Goal: Task Accomplishment & Management: Manage account settings

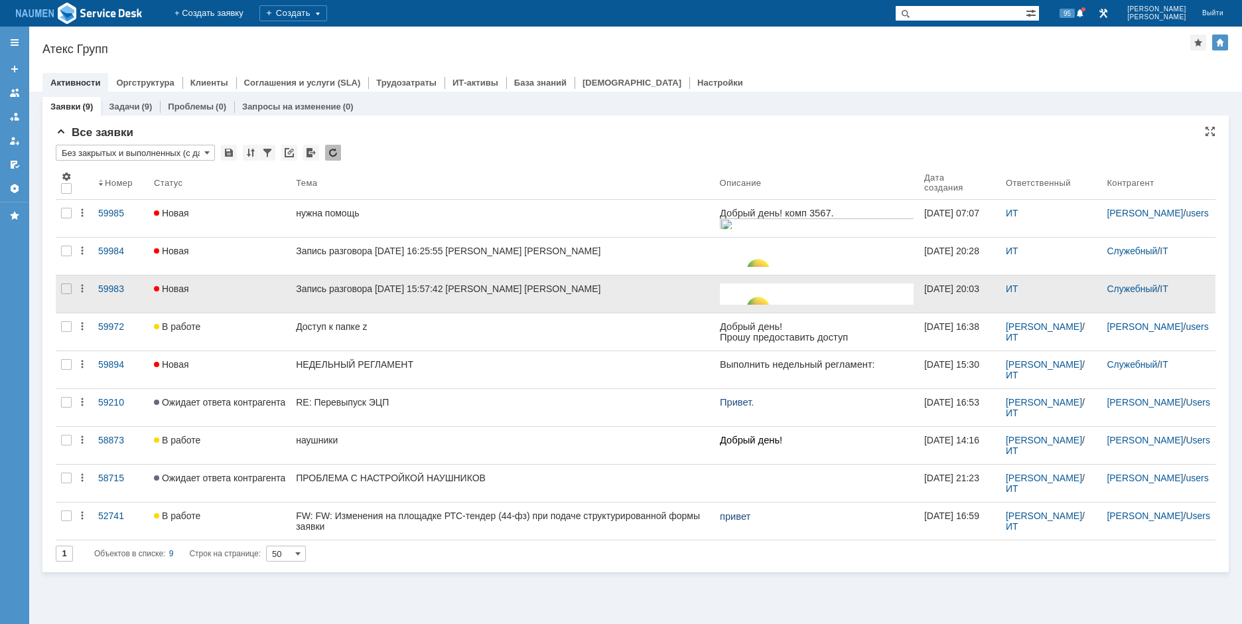
click at [60, 294] on div at bounding box center [66, 293] width 21 height 37
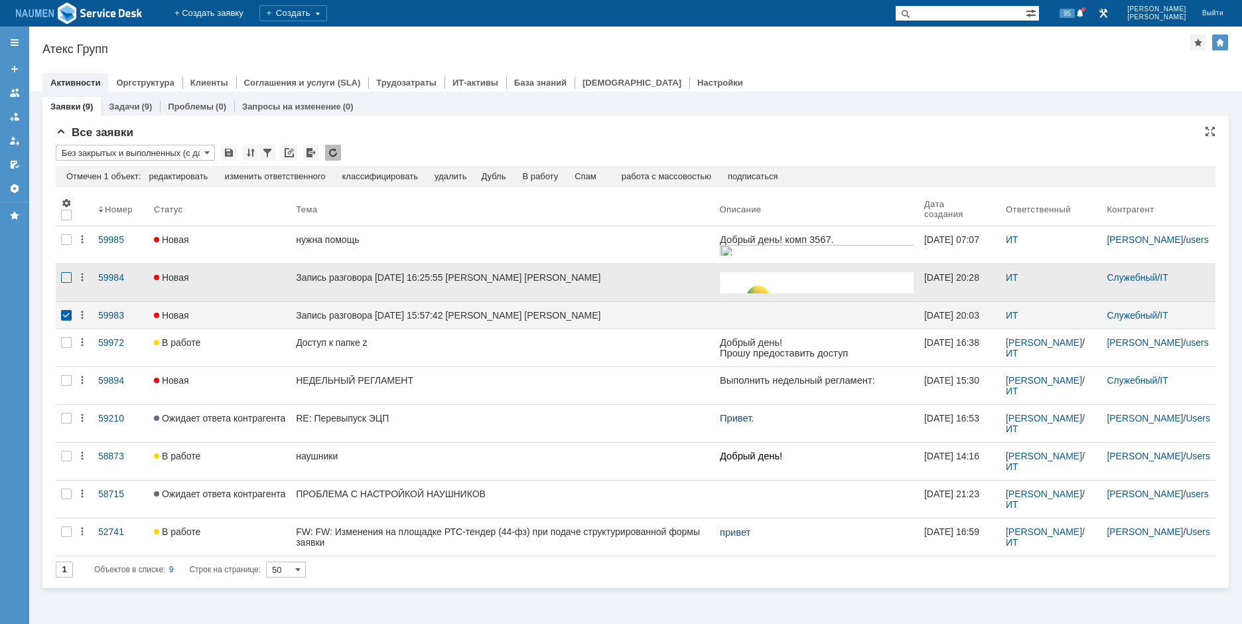
click at [64, 273] on div at bounding box center [66, 277] width 11 height 11
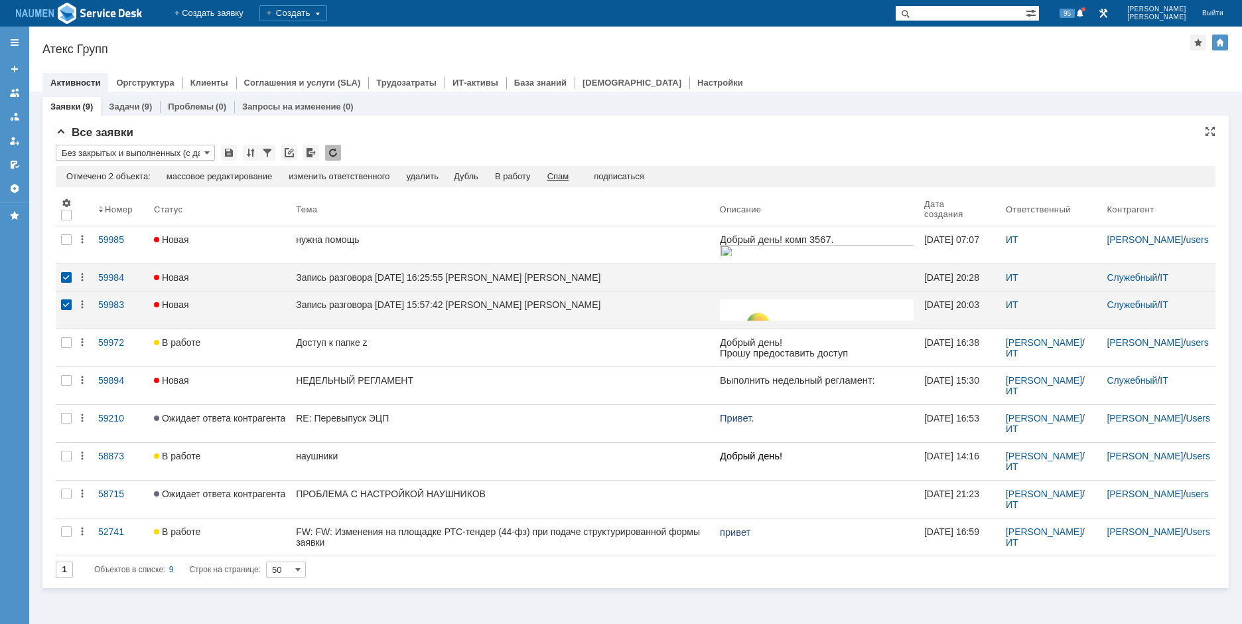
click at [561, 175] on div "Спам" at bounding box center [558, 176] width 22 height 11
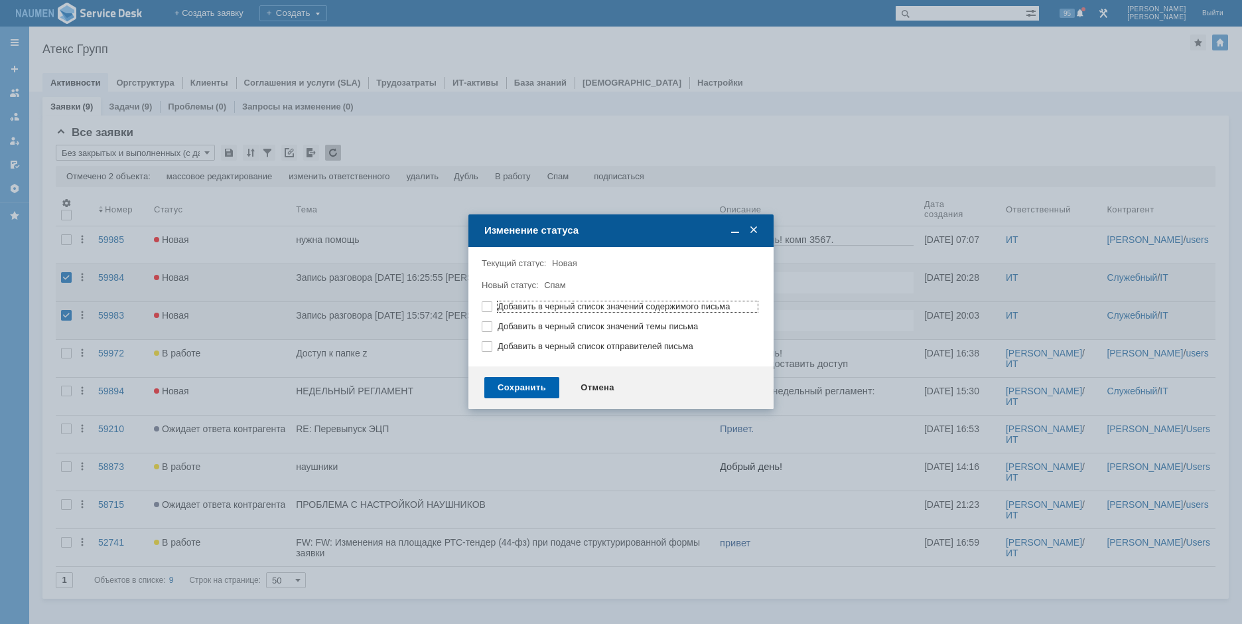
click at [537, 386] on div "Сохранить" at bounding box center [521, 387] width 75 height 21
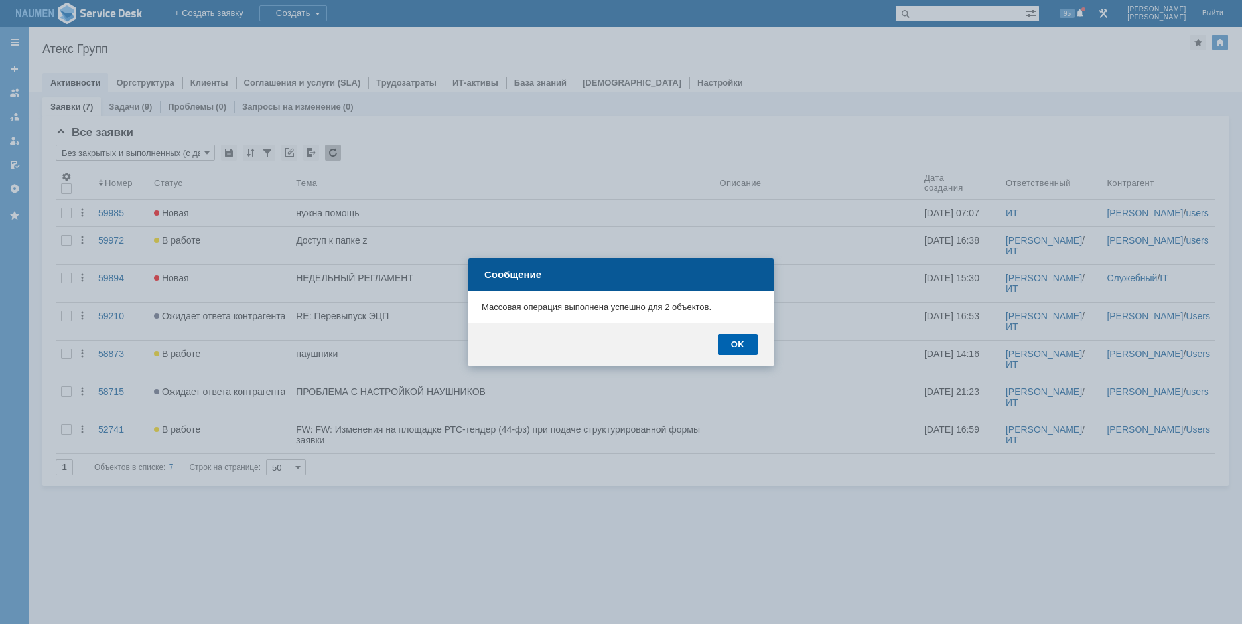
click at [743, 342] on div "OK" at bounding box center [738, 344] width 40 height 21
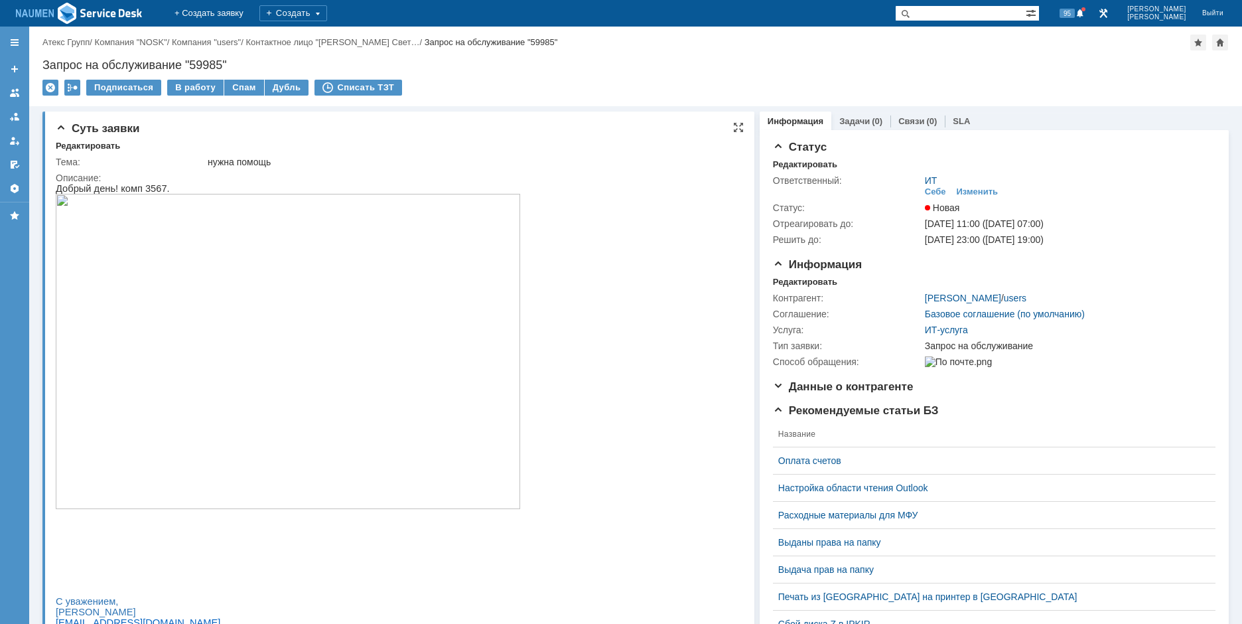
click at [314, 322] on img at bounding box center [288, 351] width 464 height 315
click at [1107, 79] on div "Назад | Атекс Групп / Компания "NOSK" / Компания "users" / Контактное лицо "Иль…" at bounding box center [635, 67] width 1213 height 80
click at [253, 300] on img at bounding box center [288, 351] width 464 height 315
click at [809, 163] on div "Редактировать" at bounding box center [805, 164] width 64 height 11
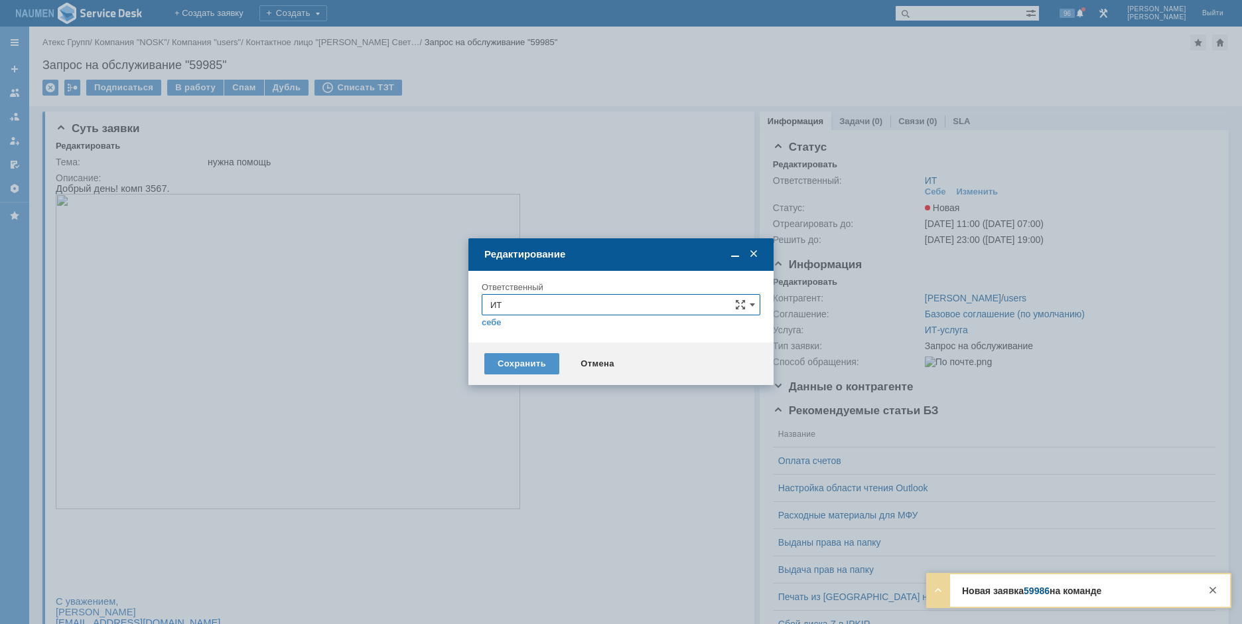
click at [567, 304] on input "ИТ" at bounding box center [621, 304] width 279 height 21
click at [512, 454] on div "АСУ" at bounding box center [620, 460] width 277 height 21
click at [524, 345] on div "Сохранить Отмена" at bounding box center [620, 363] width 305 height 42
type input "АСУ"
click at [525, 354] on div "Сохранить" at bounding box center [521, 363] width 75 height 21
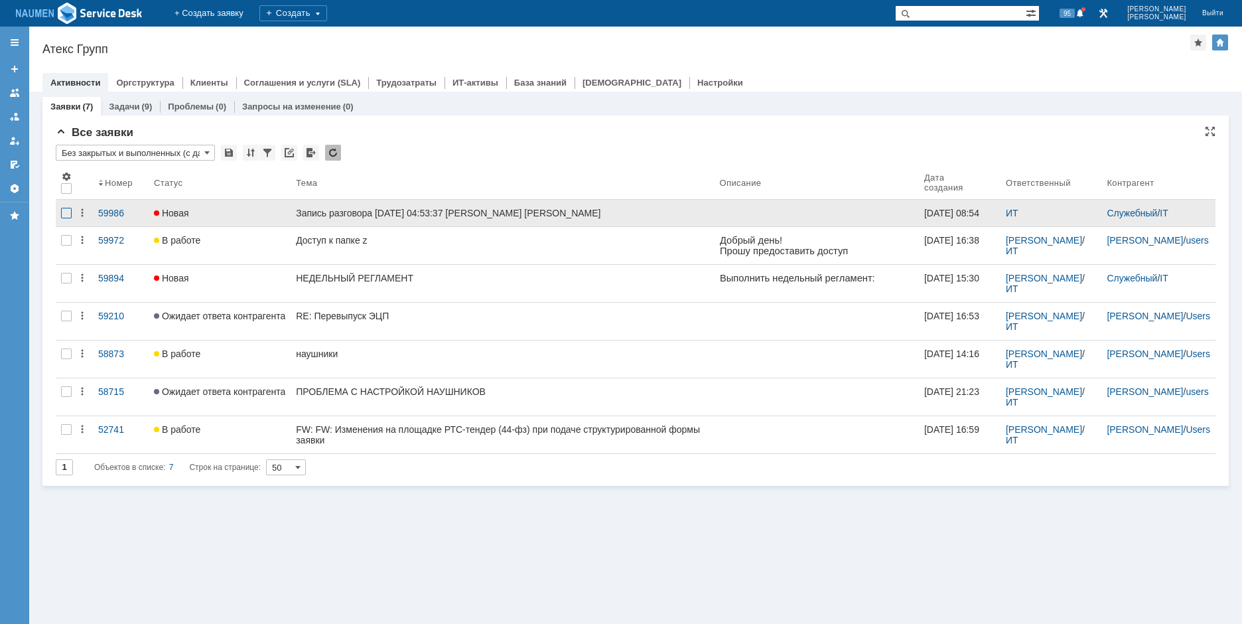
click at [64, 212] on div at bounding box center [66, 213] width 11 height 11
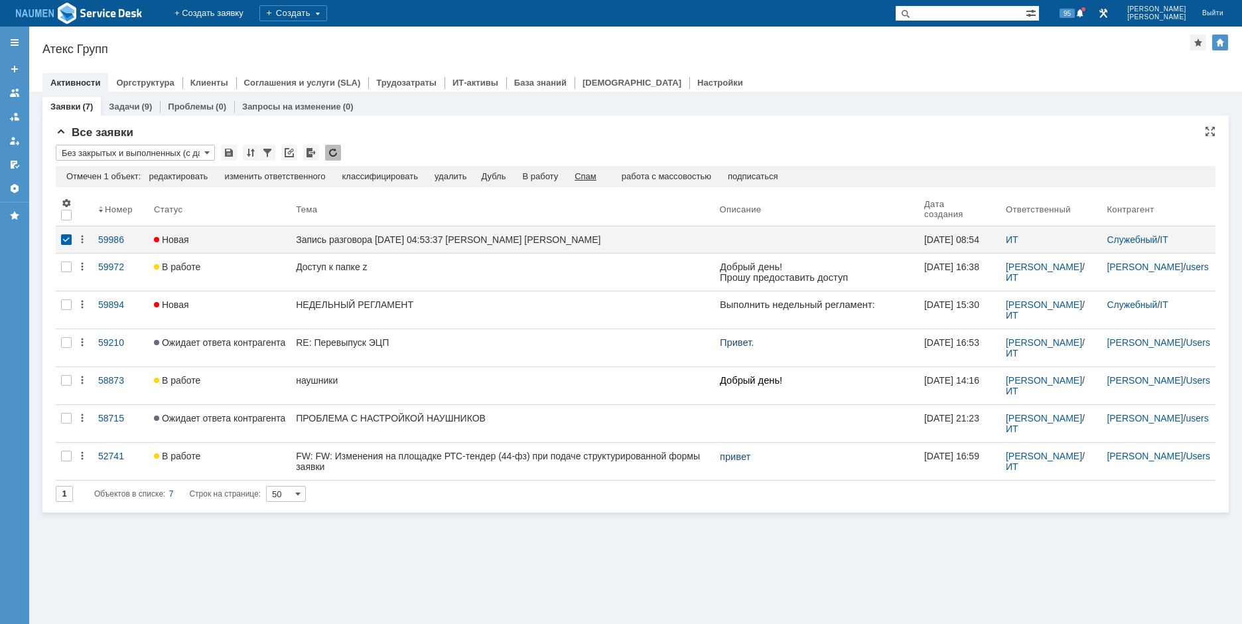
click at [596, 178] on div "Спам" at bounding box center [586, 176] width 22 height 11
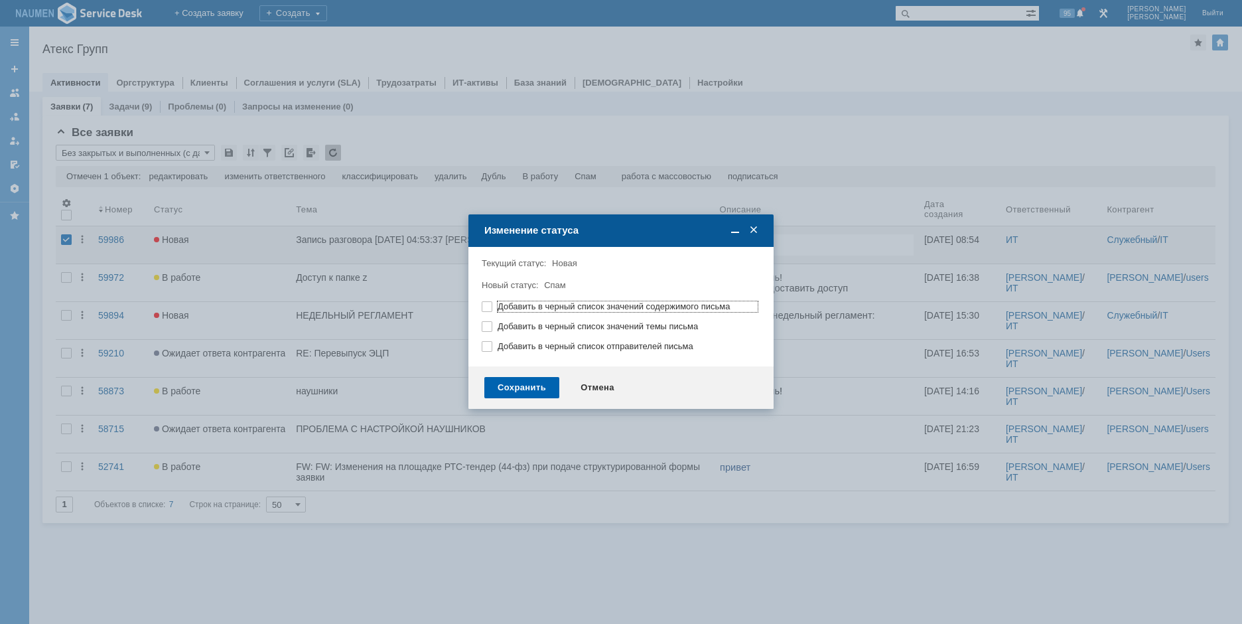
click at [515, 382] on div "Сохранить" at bounding box center [521, 387] width 75 height 21
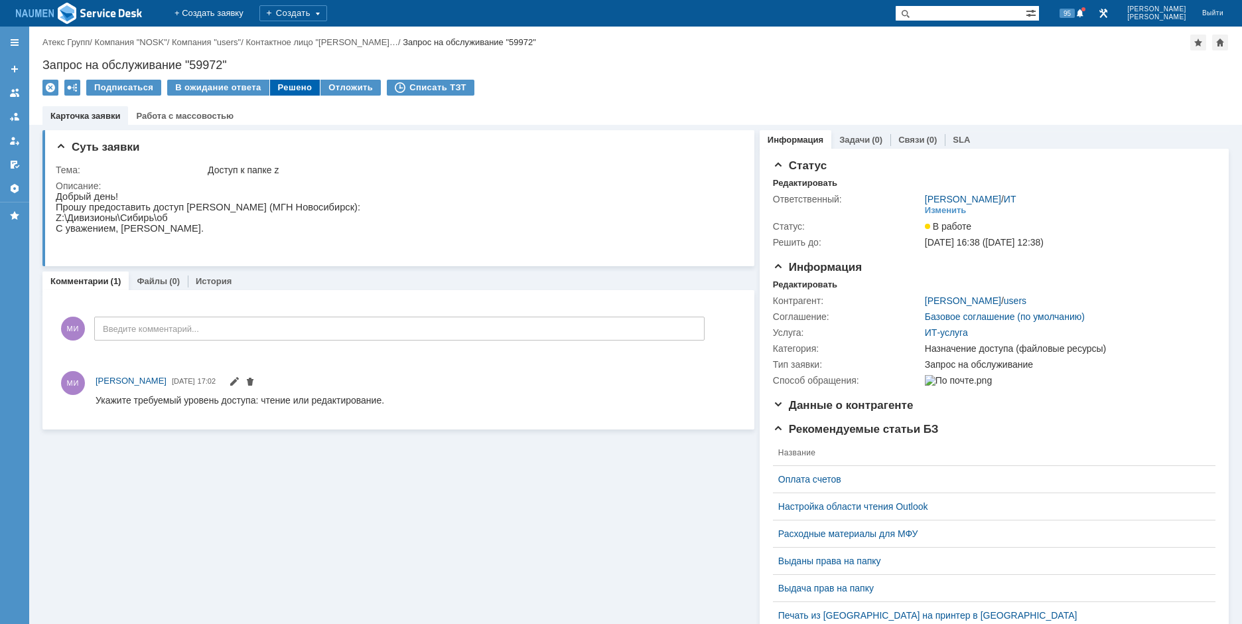
click at [284, 86] on div "Решено" at bounding box center [295, 88] width 50 height 16
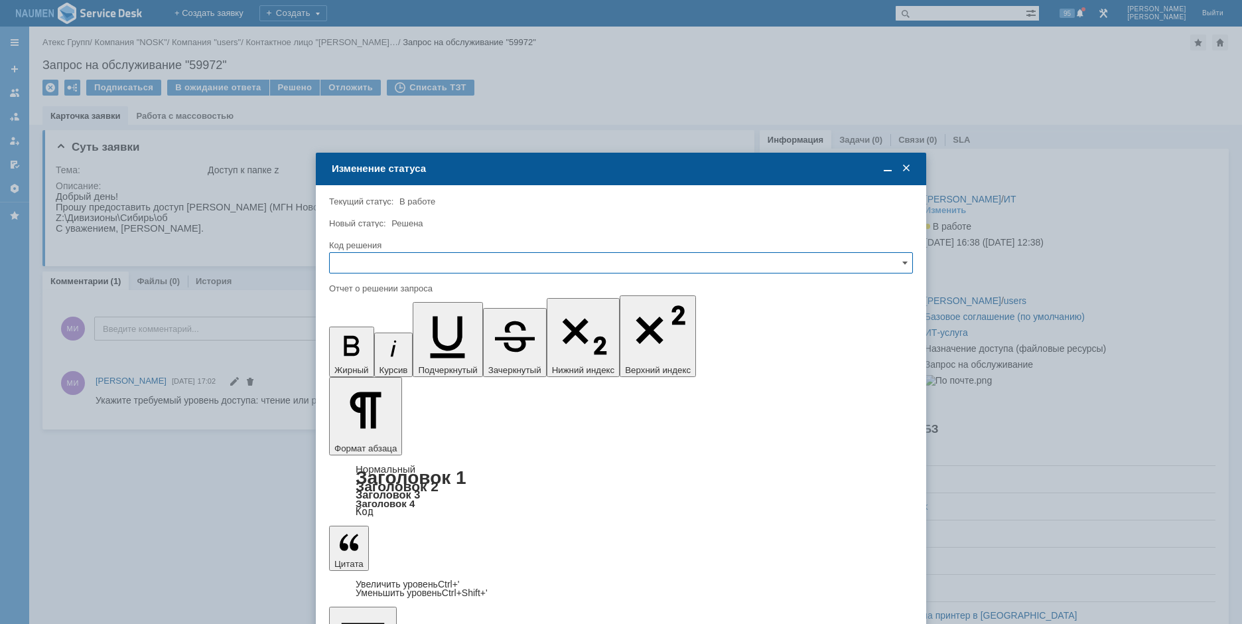
click at [495, 259] on input "text" at bounding box center [621, 262] width 584 height 21
click at [417, 344] on div "Решено" at bounding box center [621, 352] width 583 height 21
type input "Решено"
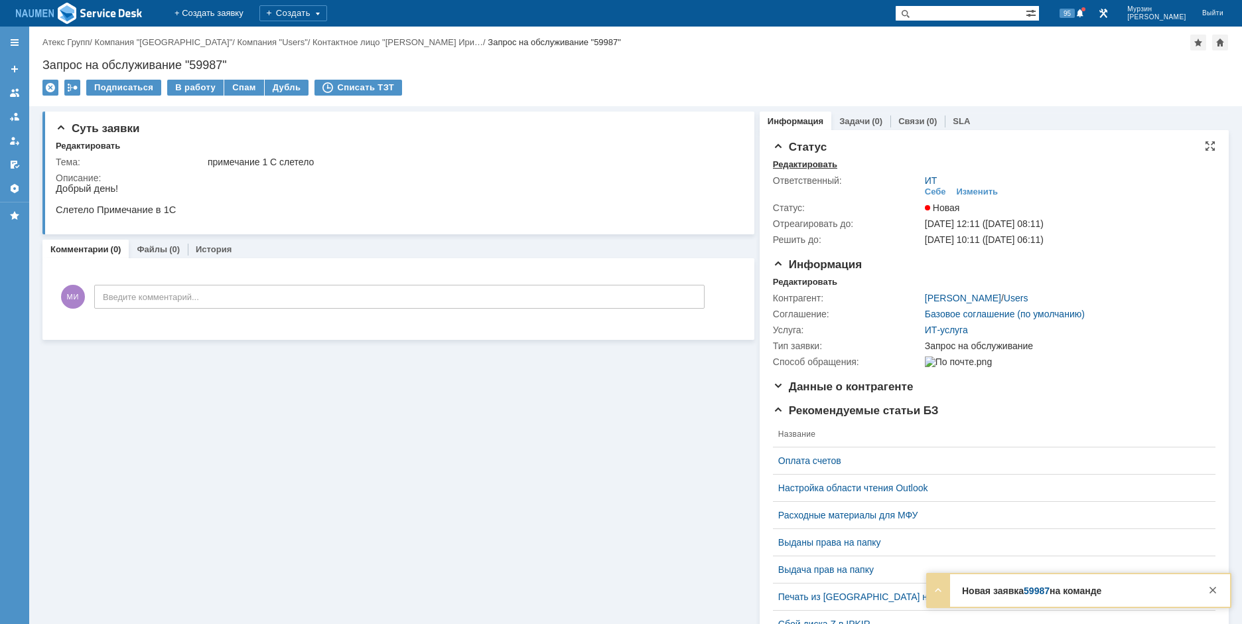
click at [798, 166] on div "Редактировать" at bounding box center [805, 164] width 64 height 11
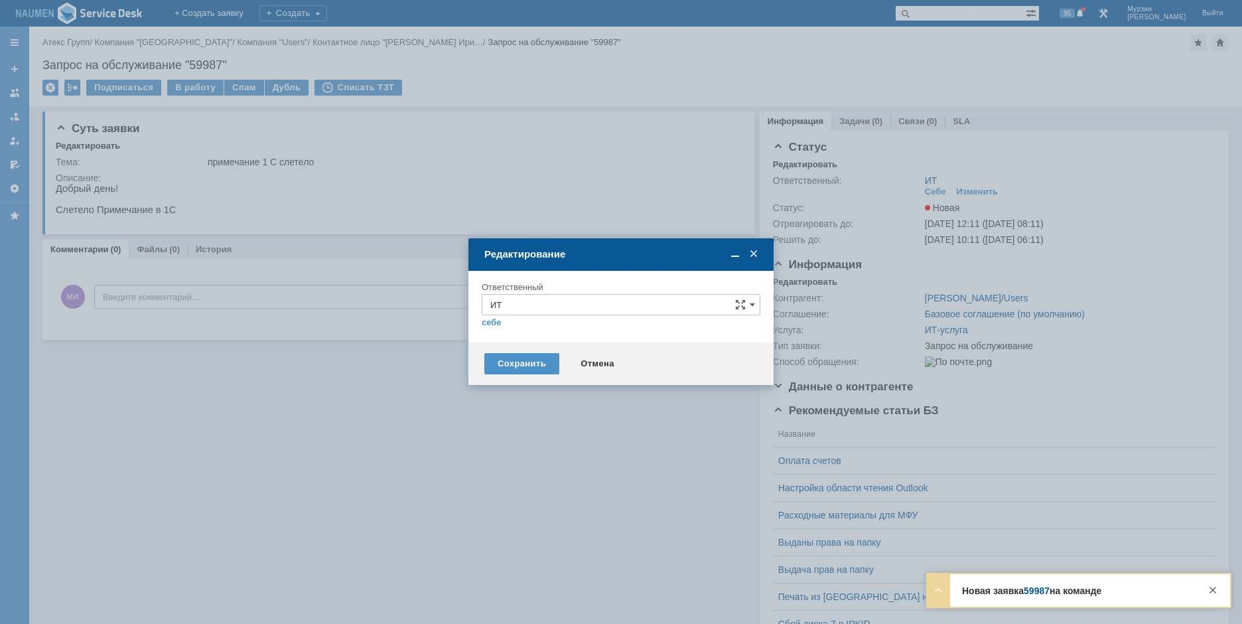
drag, startPoint x: 526, startPoint y: 318, endPoint x: 534, endPoint y: 309, distance: 12.2
click at [527, 317] on div "себе своей команде" at bounding box center [621, 321] width 279 height 13
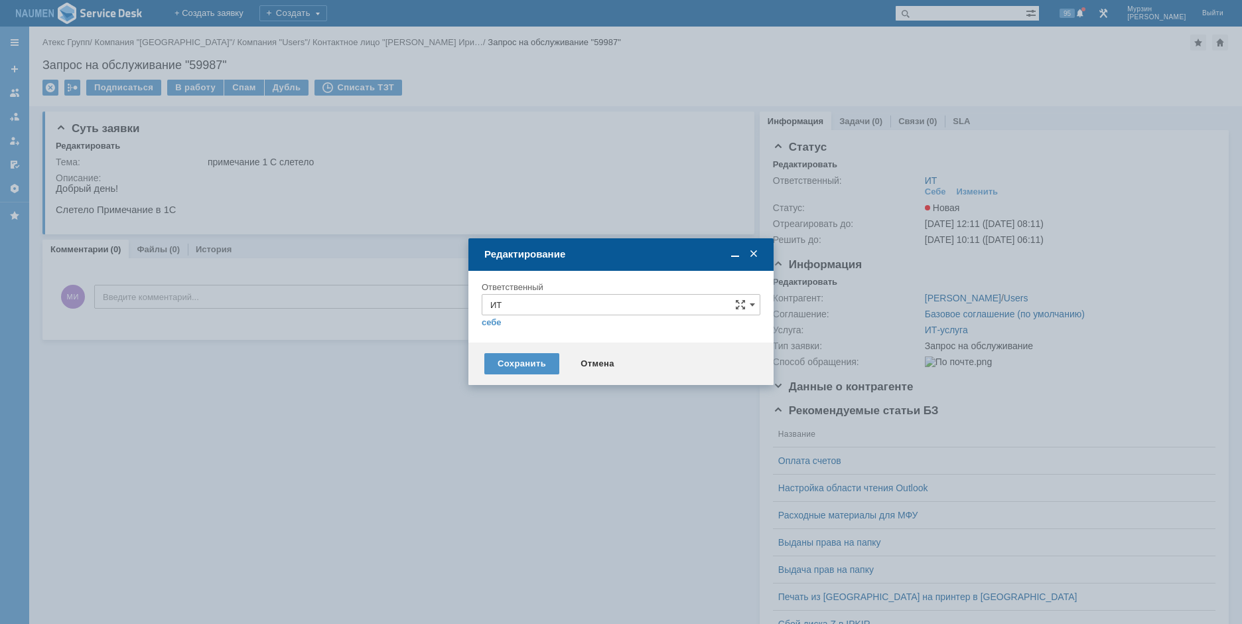
click at [536, 306] on input "ИТ" at bounding box center [621, 304] width 279 height 21
click at [516, 451] on div "АСУ" at bounding box center [620, 460] width 277 height 21
click at [534, 357] on div "Сохранить" at bounding box center [521, 363] width 75 height 21
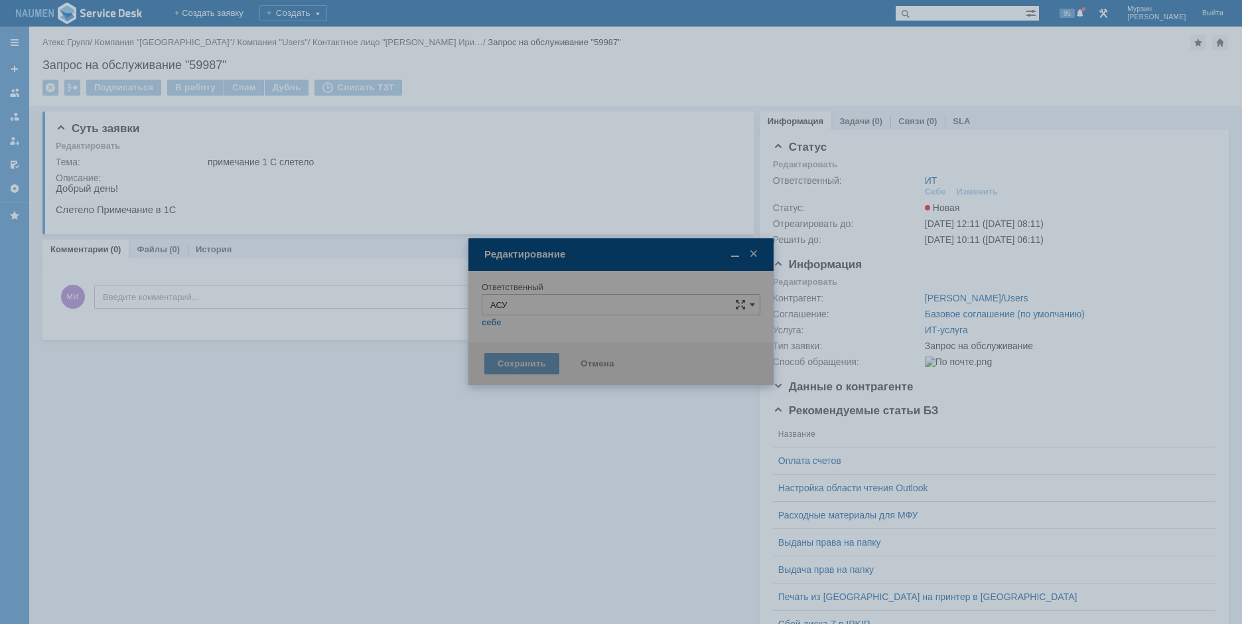
type input "АСУ"
